Goal: Information Seeking & Learning: Learn about a topic

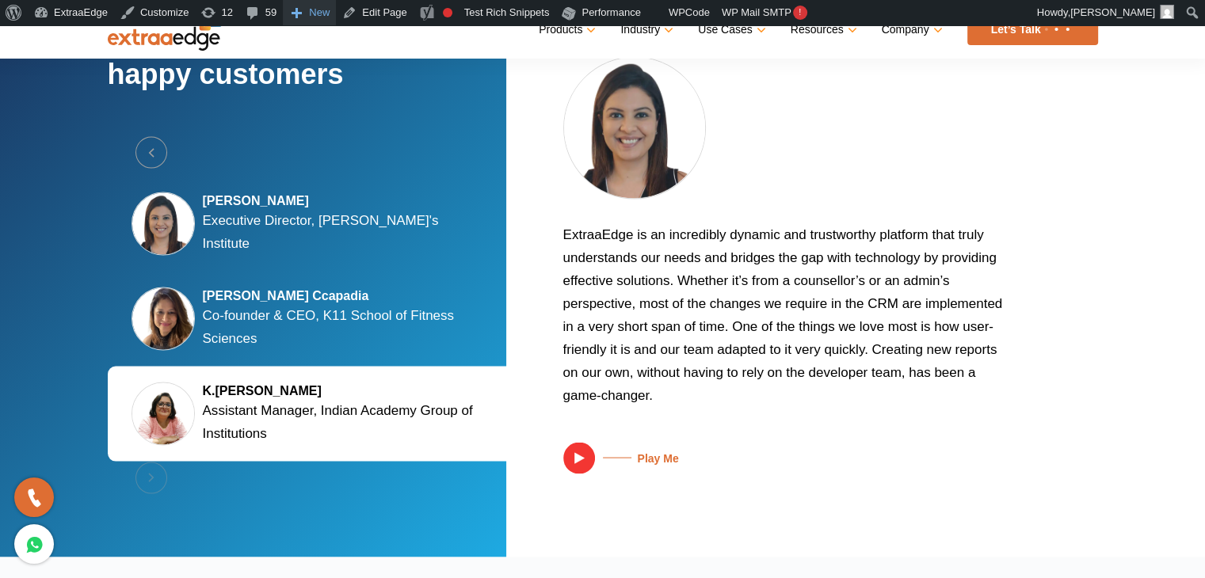
scroll to position [3065, 0]
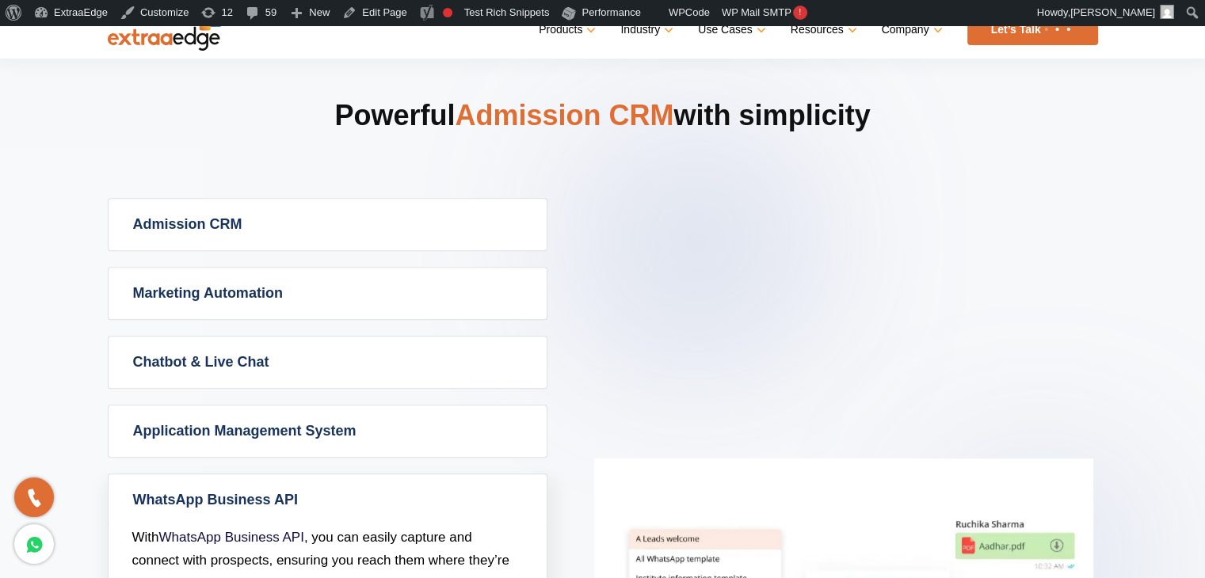
click at [29, 155] on section "Powerful Admission CRM with simplicity Admission CRM Admission CRM software tak…" at bounding box center [602, 483] width 1205 height 1043
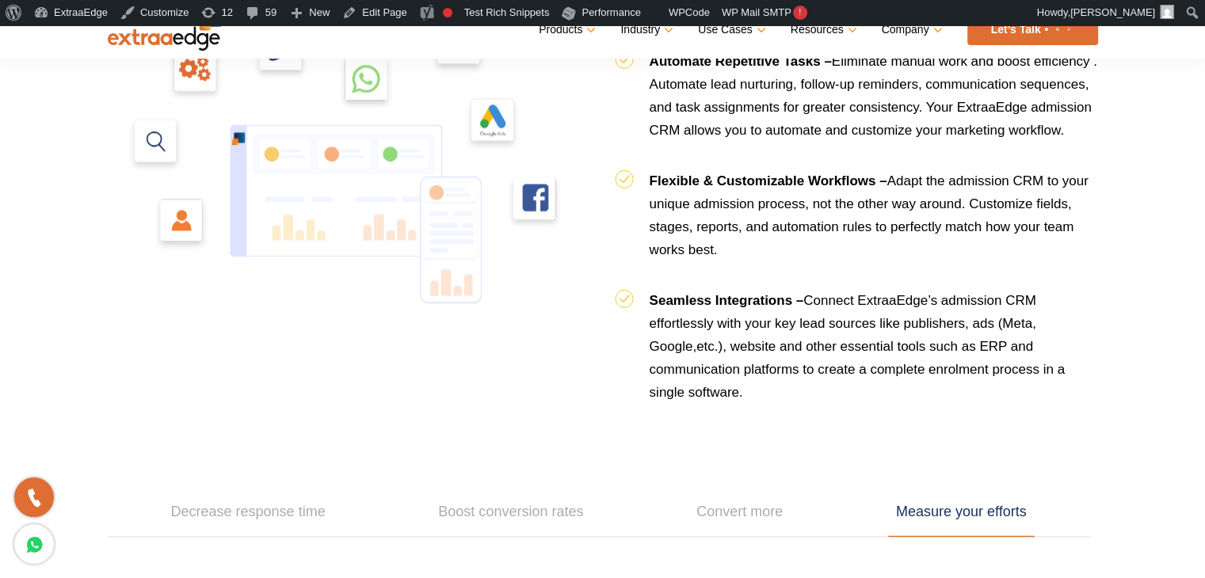
scroll to position [2004, 0]
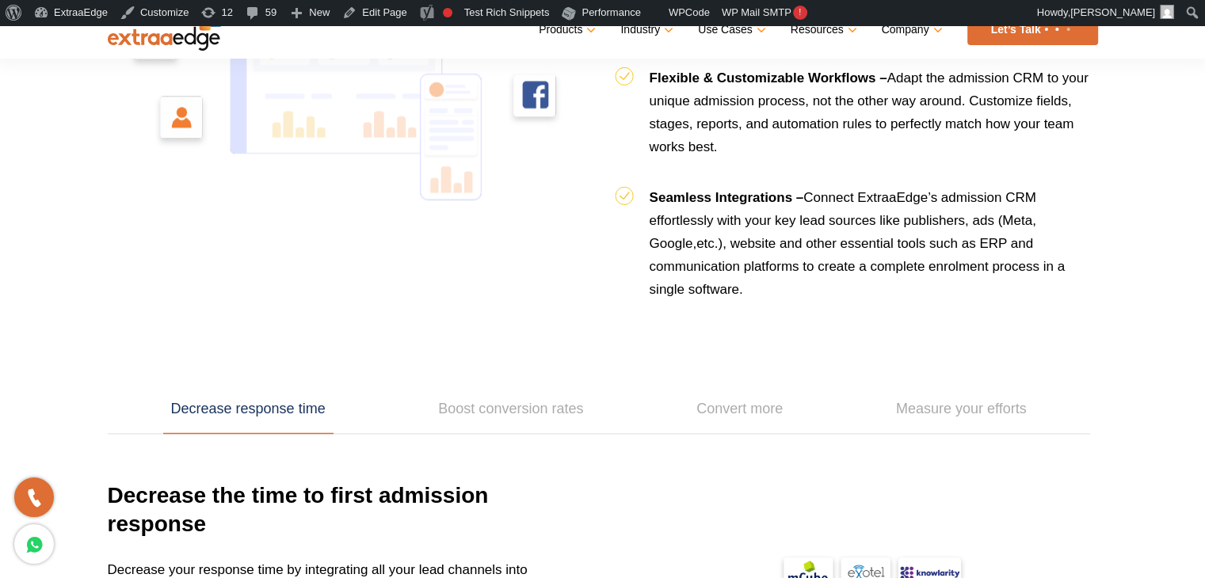
click at [59, 190] on section "Why Institutes use ExtraaEdge Admission CRM? Integrated IVR Calling – Assign ca…" at bounding box center [602, 351] width 1205 height 1386
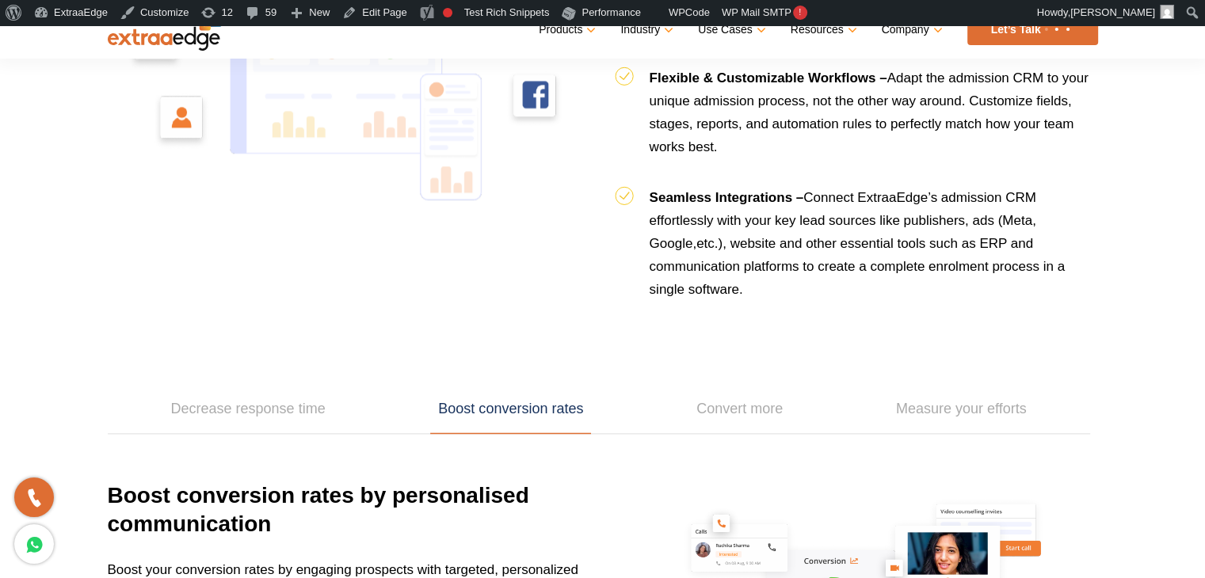
click at [54, 194] on section "Why Institutes use ExtraaEdge Admission CRM? Integrated IVR Calling – Assign ca…" at bounding box center [602, 352] width 1205 height 1388
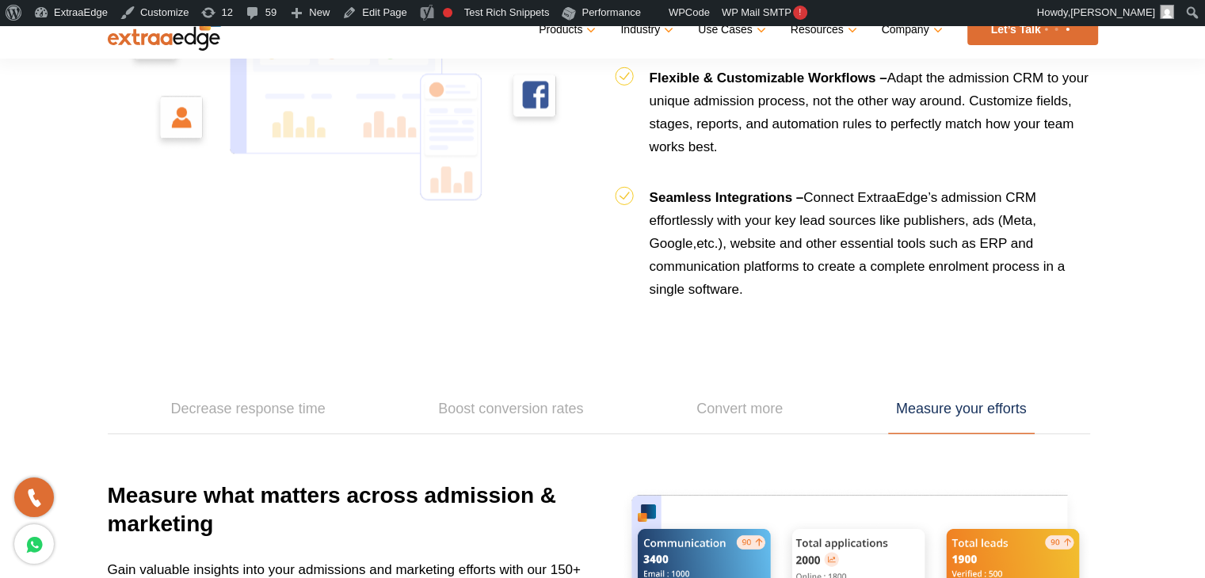
click at [1168, 252] on section "Why Institutes use ExtraaEdge Admission CRM? Integrated IVR Calling – Assign ca…" at bounding box center [602, 357] width 1205 height 1398
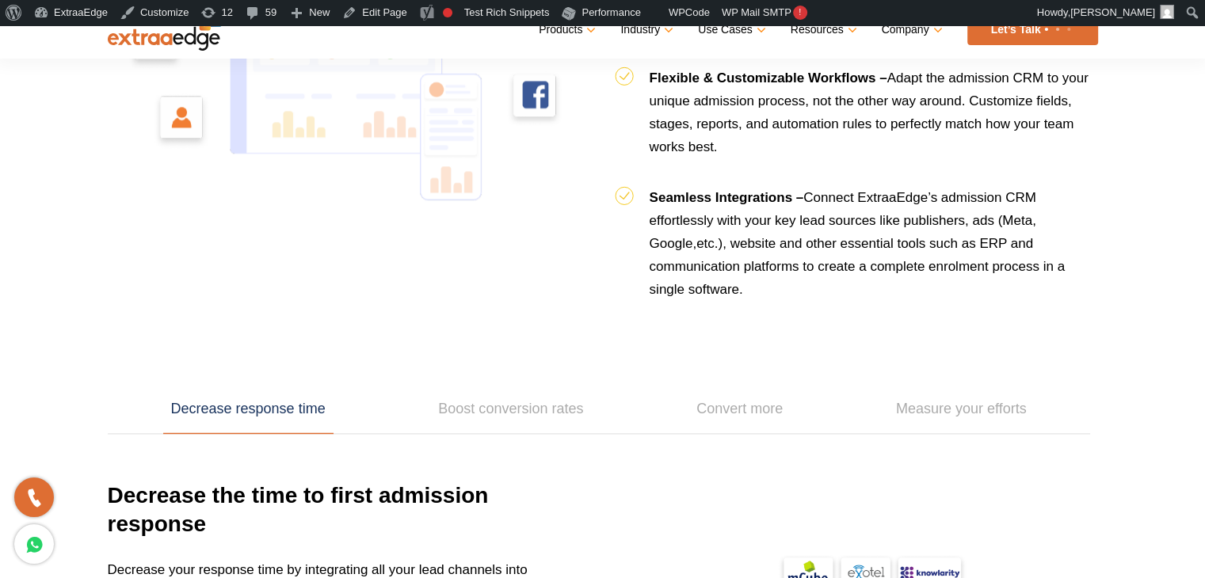
click at [1169, 251] on section "Why Institutes use ExtraaEdge Admission CRM? Integrated IVR Calling – Assign ca…" at bounding box center [602, 351] width 1205 height 1386
click at [1173, 250] on section "Why Institutes use ExtraaEdge Admission CRM? Integrated IVR Calling – Assign ca…" at bounding box center [602, 351] width 1205 height 1386
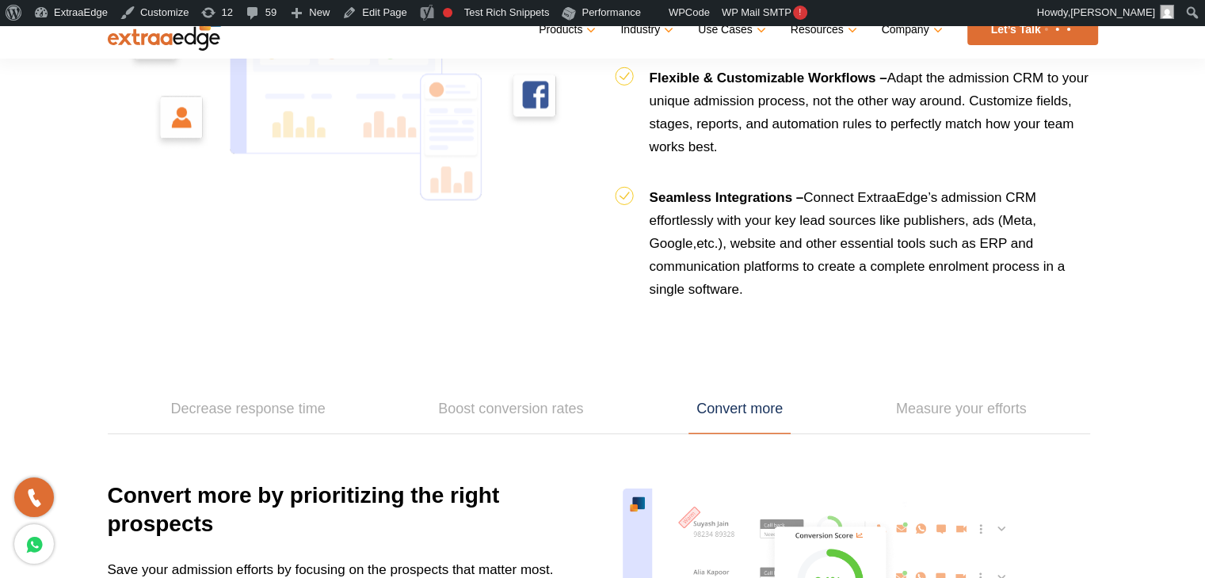
click at [1169, 249] on section "Why Institutes use ExtraaEdge Admission CRM? Integrated IVR Calling – Assign ca…" at bounding box center [602, 329] width 1205 height 1342
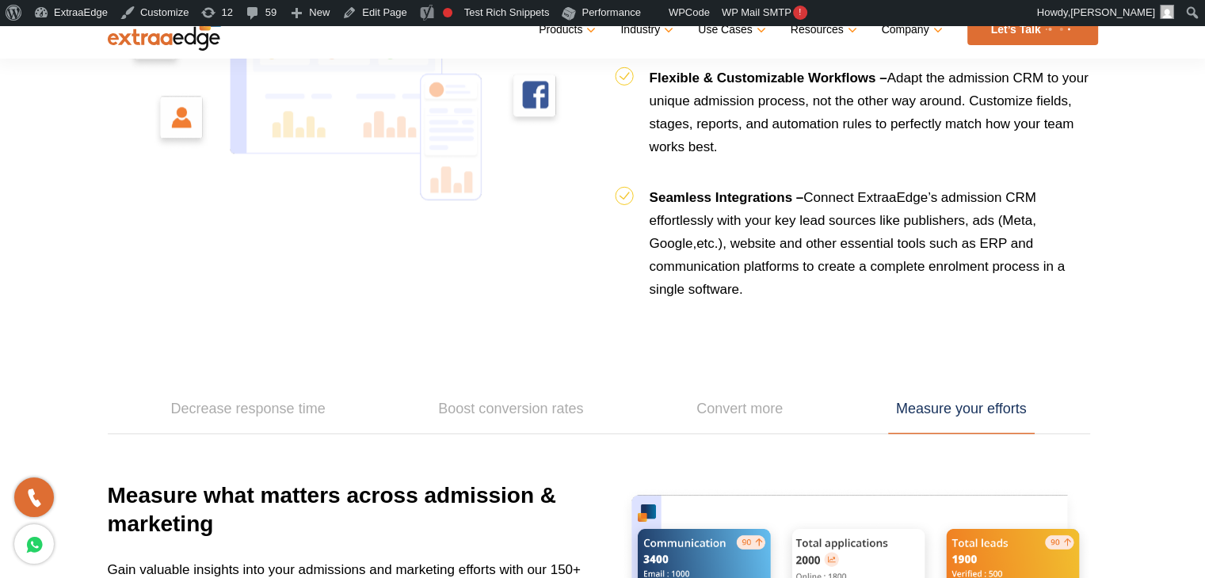
click at [1169, 249] on section "Why Institutes use ExtraaEdge Admission CRM? Integrated IVR Calling – Assign ca…" at bounding box center [602, 357] width 1205 height 1398
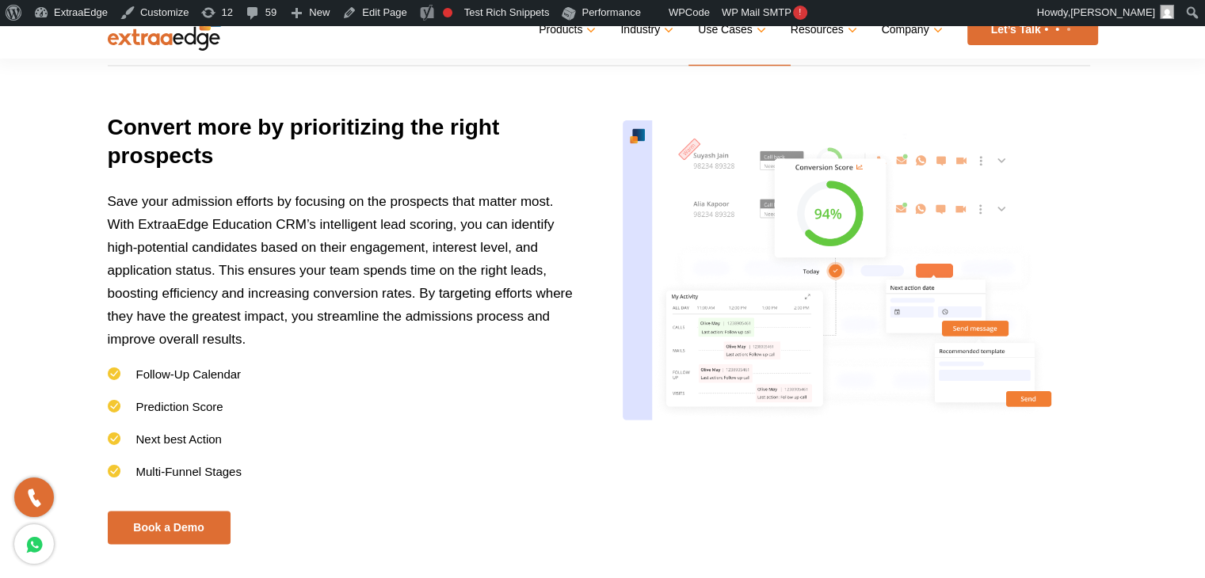
scroll to position [2401, 0]
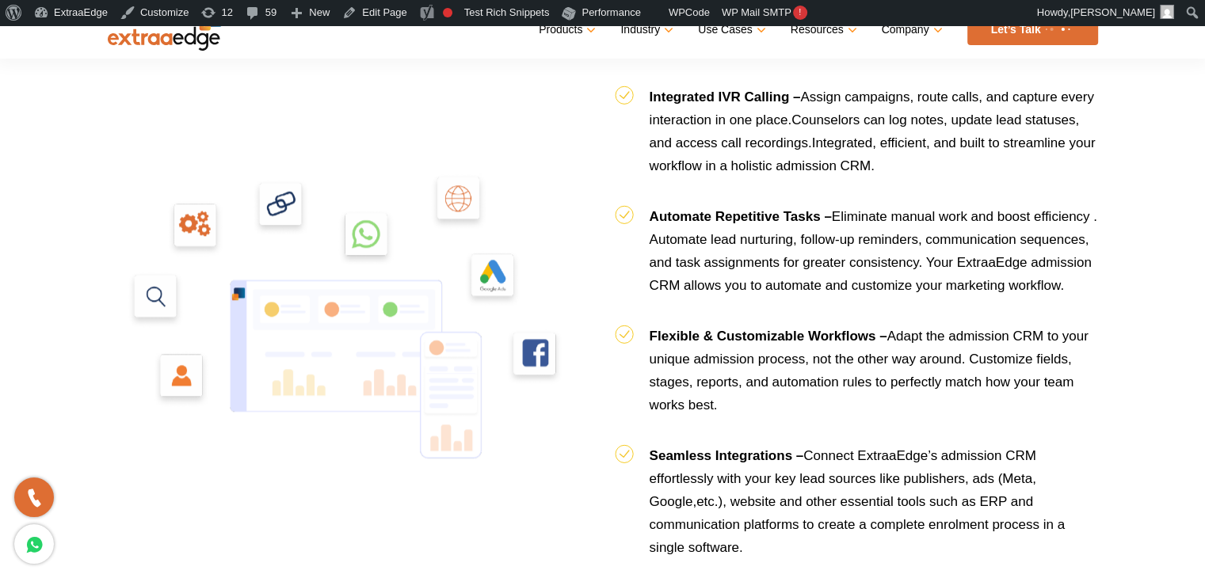
scroll to position [1767, 0]
